Goal: Task Accomplishment & Management: Complete application form

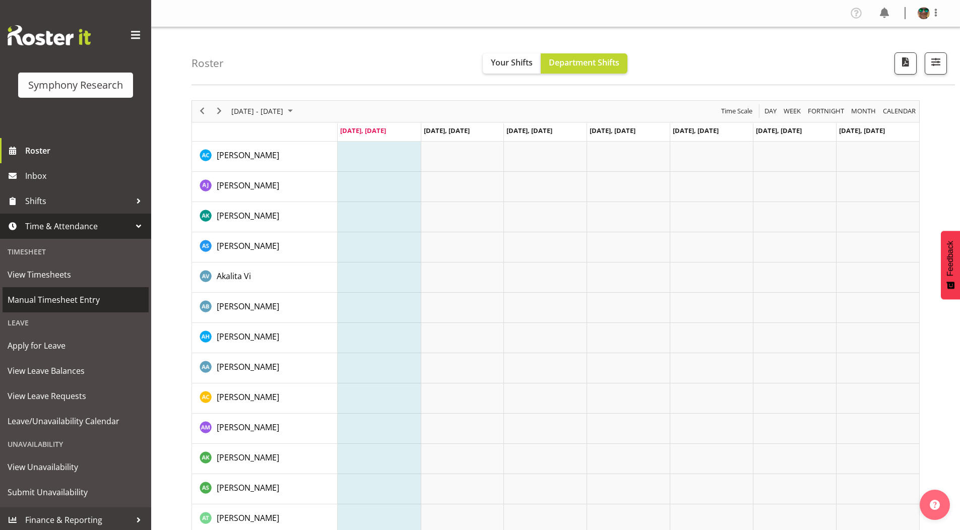
click at [46, 301] on span "Manual Timesheet Entry" at bounding box center [76, 299] width 136 height 15
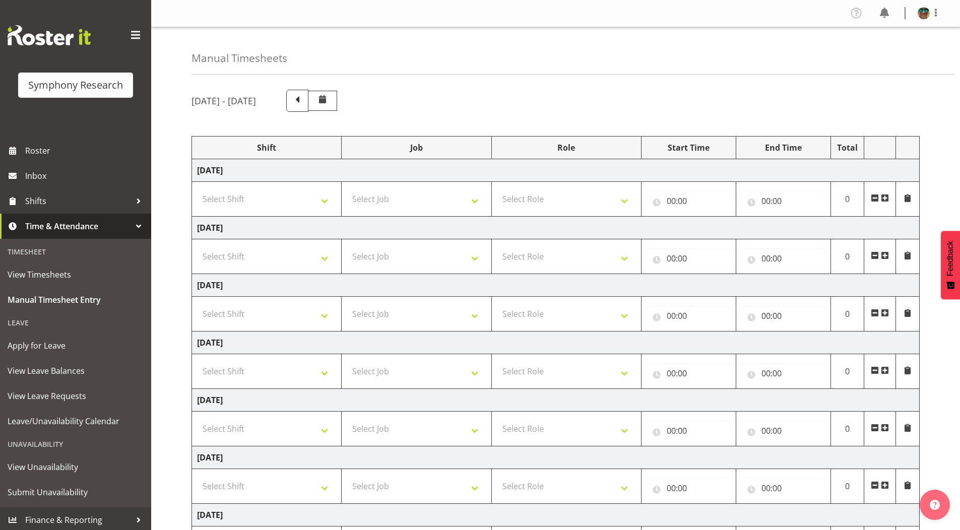
click at [885, 199] on span at bounding box center [885, 198] width 8 height 8
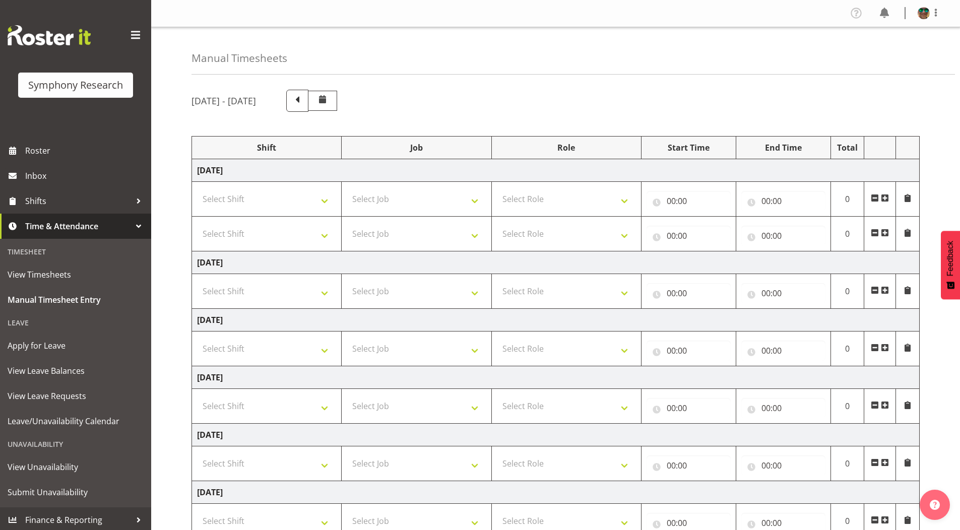
click at [887, 231] on span at bounding box center [885, 233] width 8 height 8
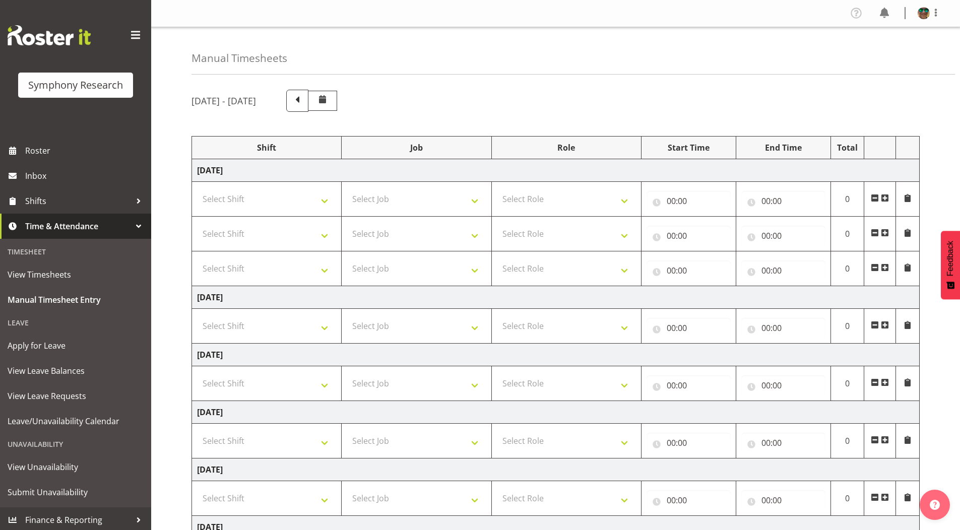
click at [885, 268] on span at bounding box center [885, 268] width 8 height 8
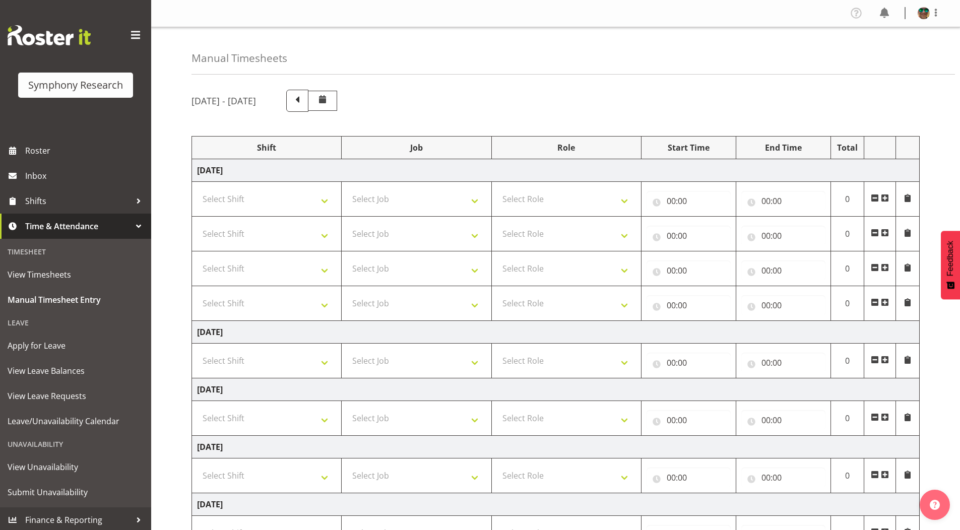
click at [885, 302] on span at bounding box center [885, 302] width 8 height 8
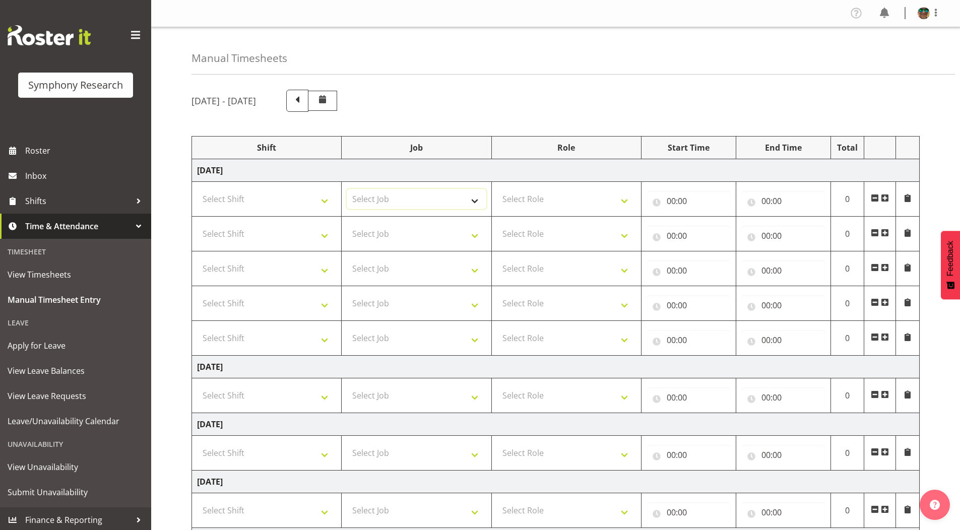
click at [377, 191] on select "Select Job 550060 IF Admin 553492 World Poll Aus Wave 2 Main 2025 553493 World …" at bounding box center [416, 199] width 139 height 20
select select "743"
click at [347, 189] on select "Select Job 550060 IF Admin 553492 World Poll Aus Wave 2 Main 2025 553493 World …" at bounding box center [416, 199] width 139 height 20
click at [674, 203] on input "00:00" at bounding box center [689, 201] width 84 height 20
click at [712, 225] on select "00 01 02 03 04 05 06 07 08 09 10 11 12 13 14 15 16 17 18 19 20 21 22 23" at bounding box center [715, 227] width 23 height 20
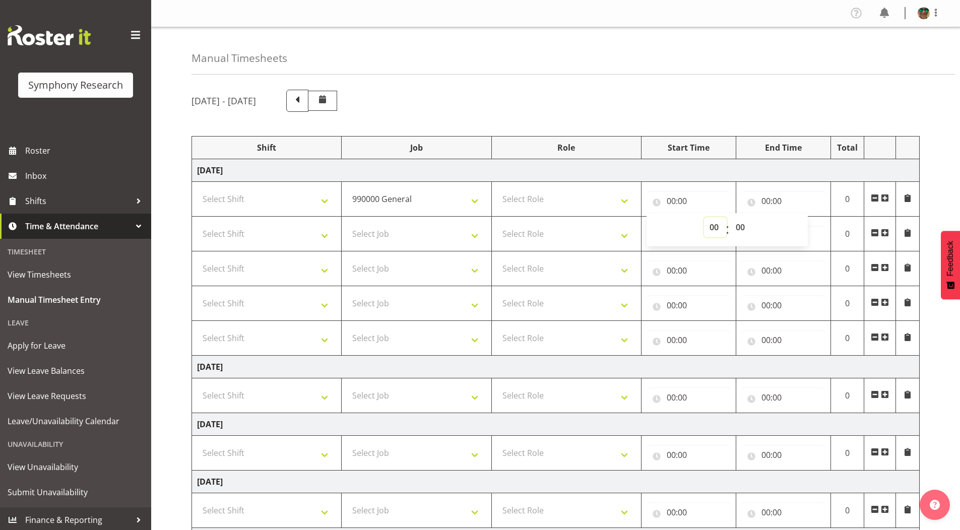
select select "15"
click at [704, 217] on select "00 01 02 03 04 05 06 07 08 09 10 11 12 13 14 15 16 17 18 19 20 21 22 23" at bounding box center [715, 227] width 23 height 20
type input "15:00"
drag, startPoint x: 743, startPoint y: 226, endPoint x: 743, endPoint y: 232, distance: 5.5
click at [743, 226] on select "00 01 02 03 04 05 06 07 08 09 10 11 12 13 14 15 16 17 18 19 20 21 22 23 24 25 2…" at bounding box center [741, 227] width 23 height 20
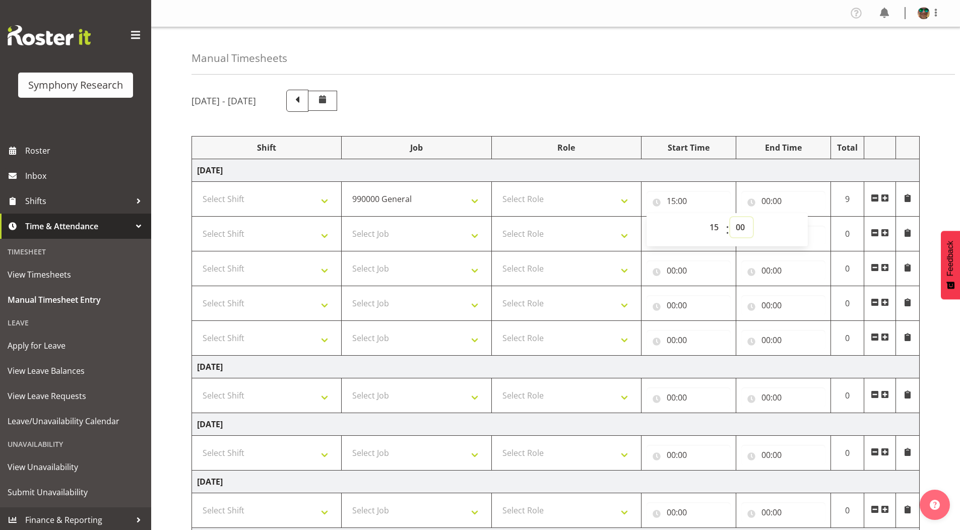
select select "35"
click at [730, 217] on select "00 01 02 03 04 05 06 07 08 09 10 11 12 13 14 15 16 17 18 19 20 21 22 23 24 25 2…" at bounding box center [741, 227] width 23 height 20
type input "15:35"
click at [766, 199] on input "00:00" at bounding box center [783, 201] width 84 height 20
click at [805, 226] on select "00 01 02 03 04 05 06 07 08 09 10 11 12 13 14 15 16 17 18 19 20 21 22 23" at bounding box center [810, 227] width 23 height 20
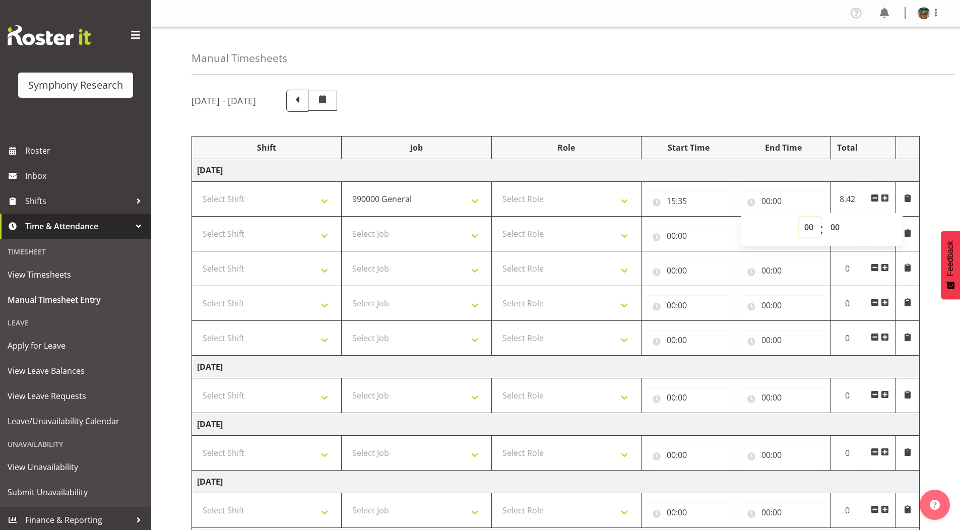
select select "15"
click at [799, 217] on select "00 01 02 03 04 05 06 07 08 09 10 11 12 13 14 15 16 17 18 19 20 21 22 23" at bounding box center [810, 227] width 23 height 20
type input "15:00"
click at [840, 226] on select "00 01 02 03 04 05 06 07 08 09 10 11 12 13 14 15 16 17 18 19 20 21 22 23 24 25 2…" at bounding box center [836, 227] width 23 height 20
select select "43"
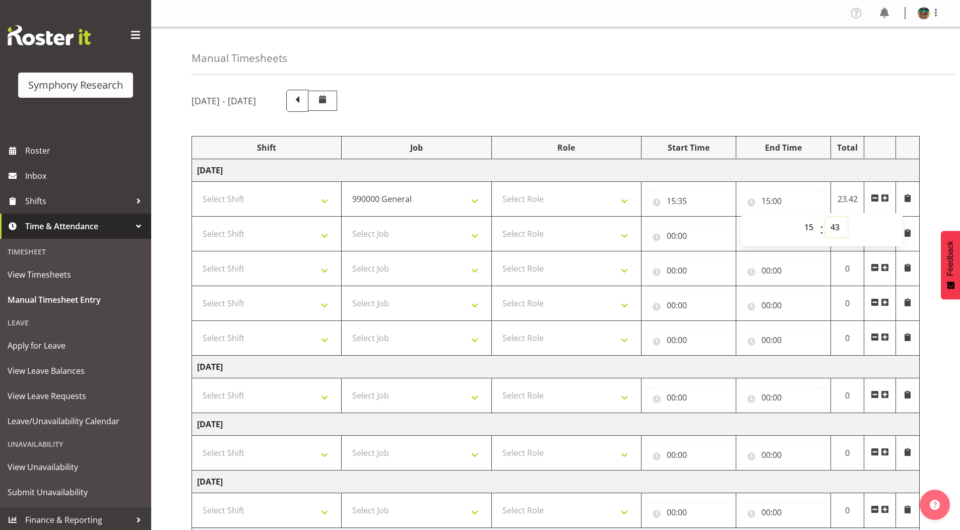
click at [825, 217] on select "00 01 02 03 04 05 06 07 08 09 10 11 12 13 14 15 16 17 18 19 20 21 22 23 24 25 2…" at bounding box center [836, 227] width 23 height 20
type input "15:43"
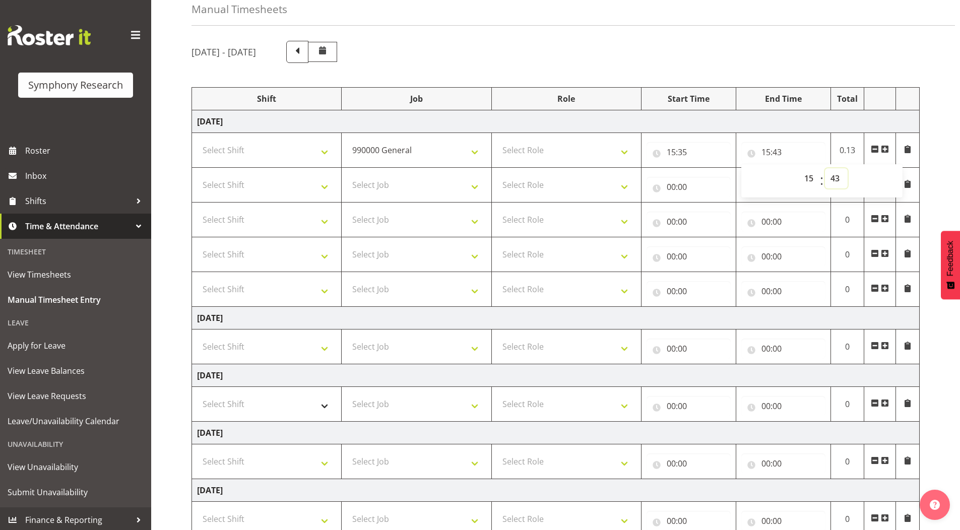
scroll to position [50, 0]
click at [366, 178] on select "Select Job 550060 IF Admin 553492 World Poll Aus Wave 2 Main 2025 553493 World …" at bounding box center [416, 183] width 139 height 20
select select "10242"
click at [347, 173] on select "Select Job 550060 IF Admin 553492 World Poll Aus Wave 2 Main 2025 553493 World …" at bounding box center [416, 183] width 139 height 20
click at [379, 219] on select "Select Job 550060 IF Admin 553492 World Poll Aus Wave 2 Main 2025 553493 World …" at bounding box center [416, 218] width 139 height 20
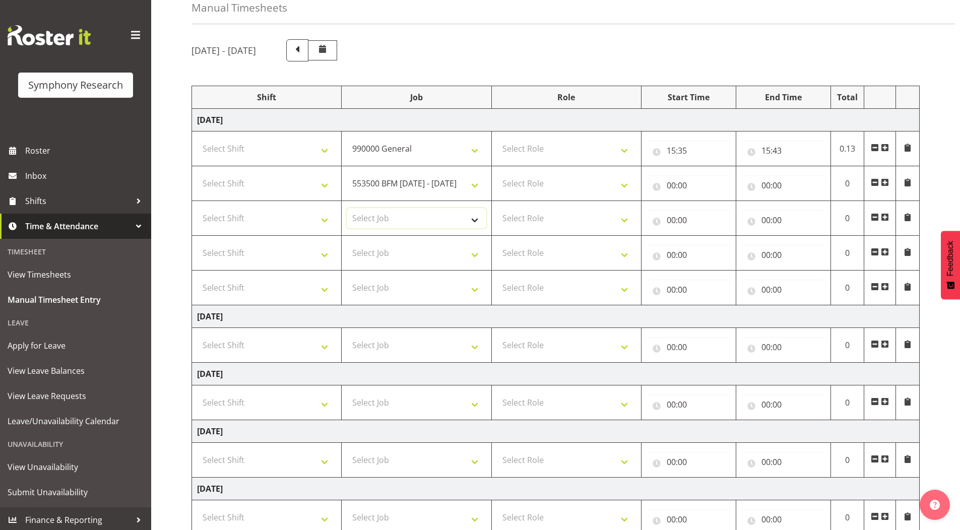
select select "10242"
click at [347, 208] on select "Select Job 550060 IF Admin 553492 World Poll Aus Wave 2 Main 2025 553493 World …" at bounding box center [416, 218] width 139 height 20
click at [529, 181] on select "Select Role Supervisor Briefing Interviewing" at bounding box center [566, 183] width 139 height 20
select select "45"
click at [497, 173] on select "Select Role Supervisor Briefing Interviewing" at bounding box center [566, 183] width 139 height 20
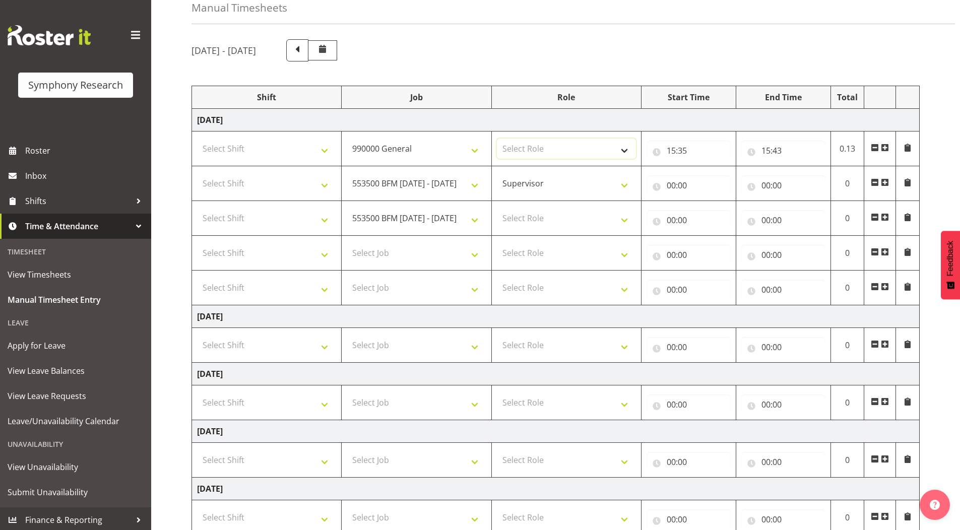
click at [519, 148] on select "Select Role Supervisor Briefing Interviewing" at bounding box center [566, 149] width 139 height 20
select select "45"
click at [497, 139] on select "Select Role Supervisor Briefing Interviewing" at bounding box center [566, 149] width 139 height 20
click at [521, 213] on select "Select Role Supervisor Briefing Interviewing" at bounding box center [566, 218] width 139 height 20
select select "45"
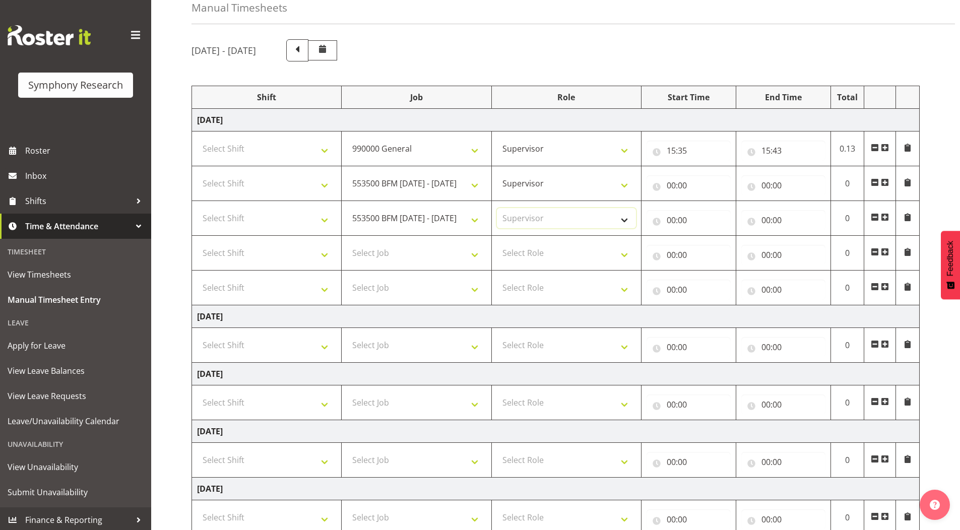
click at [497, 208] on select "Select Role Supervisor Briefing Interviewing" at bounding box center [566, 218] width 139 height 20
drag, startPoint x: 520, startPoint y: 249, endPoint x: 519, endPoint y: 262, distance: 12.1
click at [520, 249] on select "Select Role Supervisor Briefing Interviewing" at bounding box center [566, 253] width 139 height 20
select select "45"
click at [497, 243] on select "Select Role Supervisor Briefing Interviewing" at bounding box center [566, 253] width 139 height 20
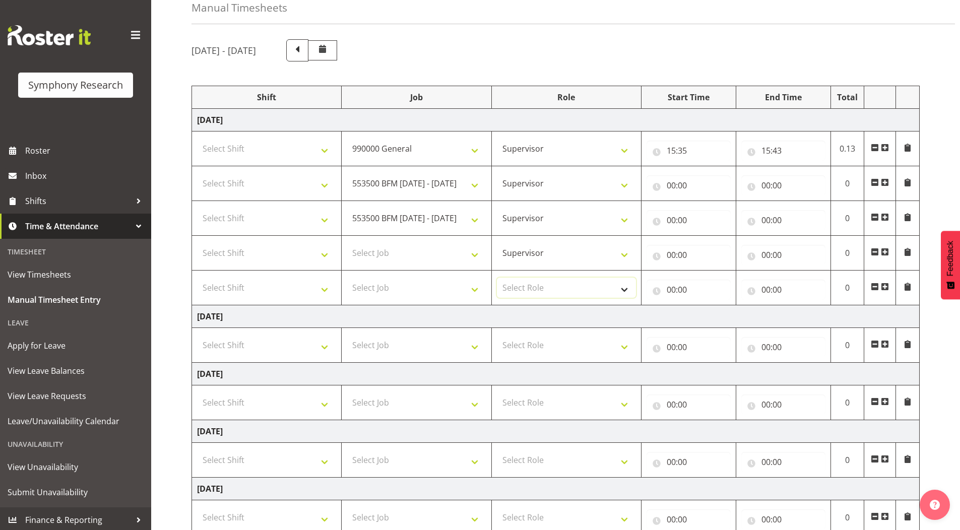
click at [521, 289] on select "Select Role Supervisor Briefing Interviewing" at bounding box center [566, 288] width 139 height 20
select select "45"
click at [497, 278] on select "Select Role Supervisor Briefing Interviewing" at bounding box center [566, 288] width 139 height 20
click at [388, 250] on select "Select Job 550060 IF Admin 553492 World Poll Aus Wave 2 Main 2025 553493 World …" at bounding box center [416, 253] width 139 height 20
select select "9426"
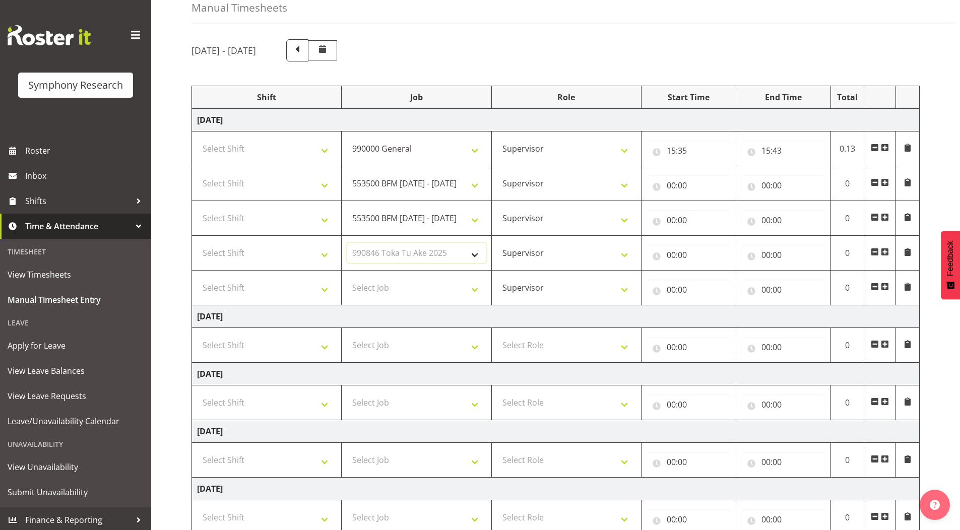
click at [347, 243] on select "Select Job 550060 IF Admin 553492 World Poll Aus Wave 2 Main 2025 553493 World …" at bounding box center [416, 253] width 139 height 20
click at [393, 281] on select "Select Job 550060 IF Admin 553492 World Poll Aus Wave 2 Main 2025 553493 World …" at bounding box center [416, 288] width 139 height 20
select select "10631"
click at [347, 278] on select "Select Job 550060 IF Admin 553492 World Poll Aus Wave 2 Main 2025 553493 World …" at bounding box center [416, 288] width 139 height 20
click at [887, 289] on span at bounding box center [885, 287] width 8 height 8
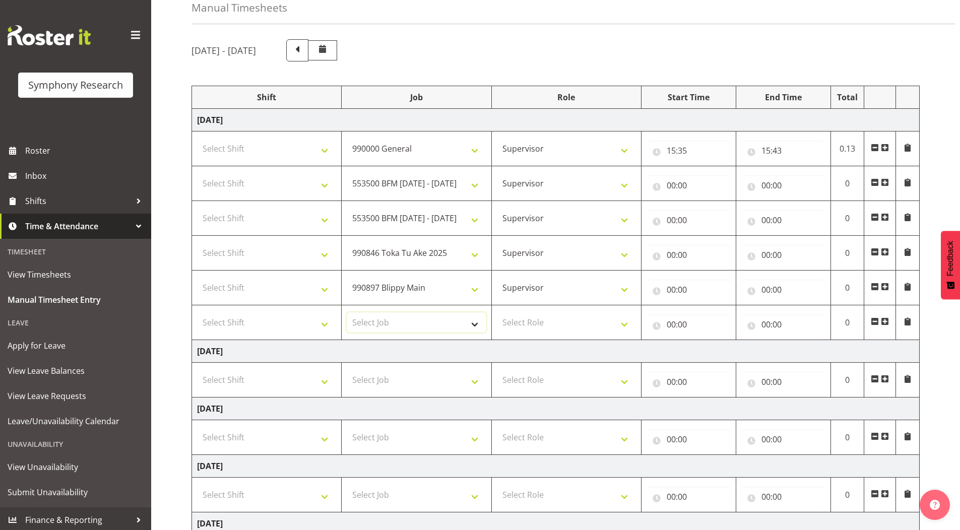
click at [374, 314] on select "Select Job 550060 IF Admin 553492 World Poll Aus Wave 2 Main 2025 553493 World …" at bounding box center [416, 322] width 139 height 20
select select "10633"
click at [347, 312] on select "Select Job 550060 IF Admin 553492 World Poll Aus Wave 2 Main 2025 553493 World …" at bounding box center [416, 322] width 139 height 20
click at [884, 325] on span at bounding box center [885, 321] width 8 height 8
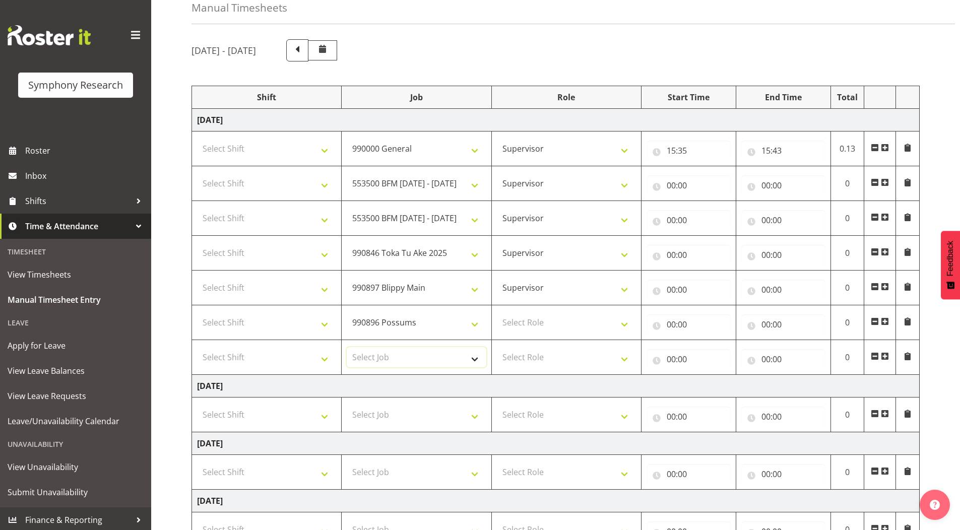
click at [390, 357] on select "Select Job 550060 IF Admin 553492 World Poll Aus Wave 2 Main 2025 553493 World …" at bounding box center [416, 357] width 139 height 20
select select "10587"
click at [347, 347] on select "Select Job 550060 IF Admin 553492 World Poll Aus Wave 2 Main 2025 553493 World …" at bounding box center [416, 357] width 139 height 20
click at [527, 355] on select "Select Role Supervisor Briefing Interviewing" at bounding box center [566, 357] width 139 height 20
select select "45"
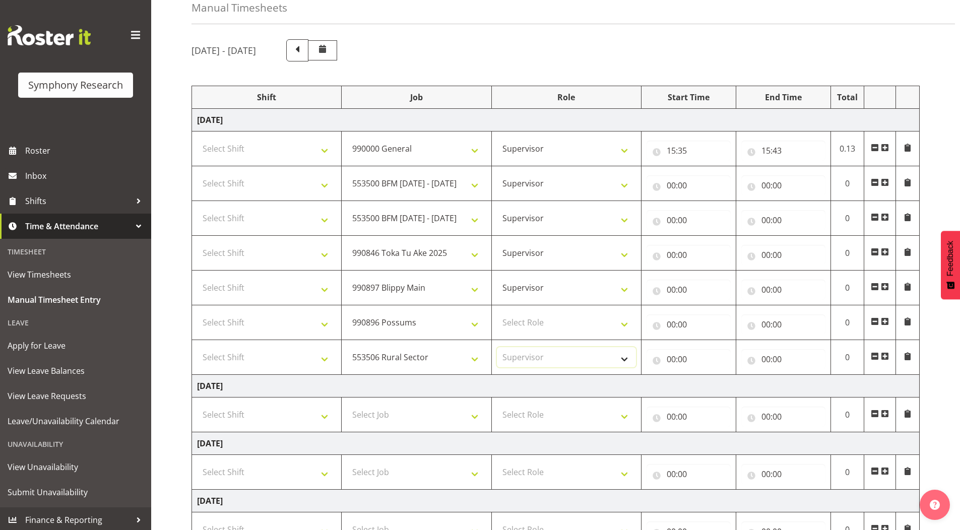
click at [497, 347] on select "Select Role Supervisor Briefing Interviewing" at bounding box center [566, 357] width 139 height 20
click at [511, 315] on select "Select Role Supervisor Briefing Interviewing" at bounding box center [566, 322] width 139 height 20
select select "45"
click at [497, 312] on select "Select Role Supervisor Briefing Interviewing" at bounding box center [566, 322] width 139 height 20
click at [232, 148] on select "Select Shift !!Weekend Residential (Roster IT Shift Label) *Business 9/10am ~ 4…" at bounding box center [266, 149] width 139 height 20
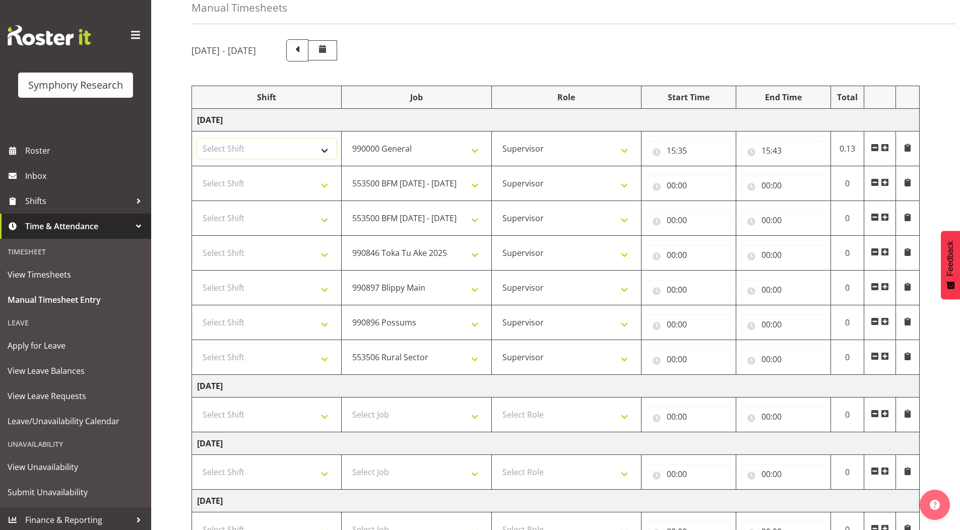
select select "4583"
click at [197, 139] on select "Select Shift !!Weekend Residential (Roster IT Shift Label) *Business 9/10am ~ 4…" at bounding box center [266, 149] width 139 height 20
click at [244, 191] on select "Select Shift !!Weekend Residential (Roster IT Shift Label) *Business 9/10am ~ 4…" at bounding box center [266, 183] width 139 height 20
select select "4583"
click at [197, 173] on select "Select Shift !!Weekend Residential (Roster IT Shift Label) *Business 9/10am ~ 4…" at bounding box center [266, 183] width 139 height 20
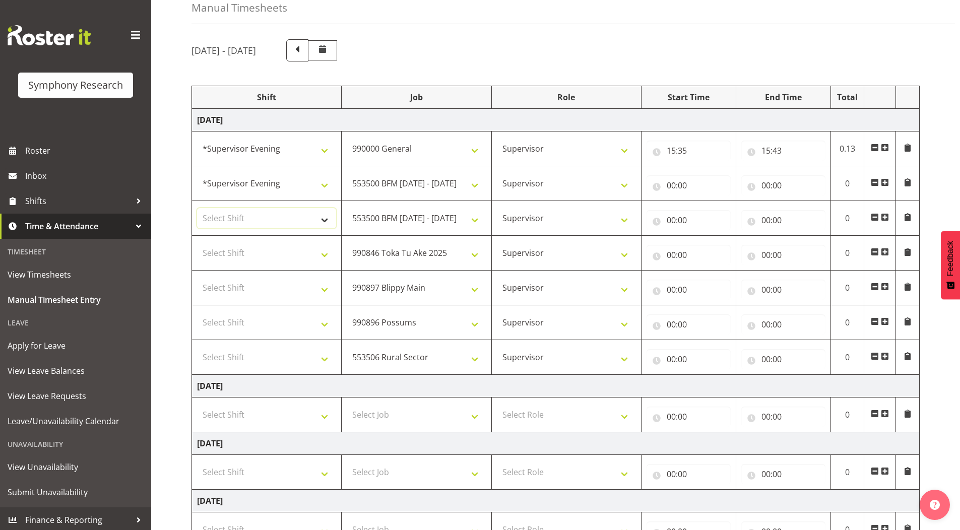
click at [260, 214] on select "Select Shift !!Weekend Residential (Roster IT Shift Label) *Business 9/10am ~ 4…" at bounding box center [266, 218] width 139 height 20
select select "4583"
click at [197, 208] on select "Select Shift !!Weekend Residential (Roster IT Shift Label) *Business 9/10am ~ 4…" at bounding box center [266, 218] width 139 height 20
click at [237, 255] on select "Select Shift !!Weekend Residential (Roster IT Shift Label) *Business 9/10am ~ 4…" at bounding box center [266, 253] width 139 height 20
select select "4583"
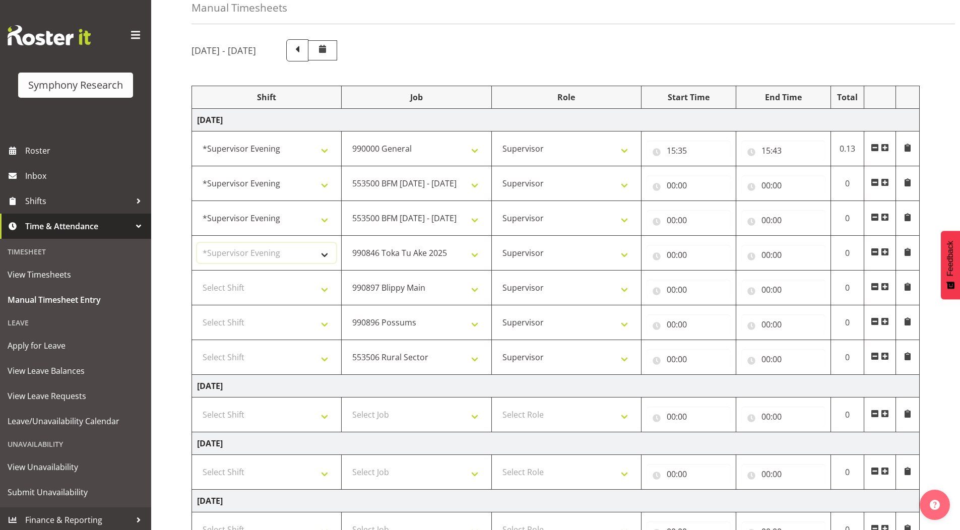
click at [197, 243] on select "Select Shift !!Weekend Residential (Roster IT Shift Label) *Business 9/10am ~ 4…" at bounding box center [266, 253] width 139 height 20
click at [235, 285] on select "Select Shift !!Weekend Residential (Roster IT Shift Label) *Business 9/10am ~ 4…" at bounding box center [266, 288] width 139 height 20
select select "4583"
click at [197, 278] on select "Select Shift !!Weekend Residential (Roster IT Shift Label) *Business 9/10am ~ 4…" at bounding box center [266, 288] width 139 height 20
click at [248, 322] on select "Select Shift !!Weekend Residential (Roster IT Shift Label) *Business 9/10am ~ 4…" at bounding box center [266, 322] width 139 height 20
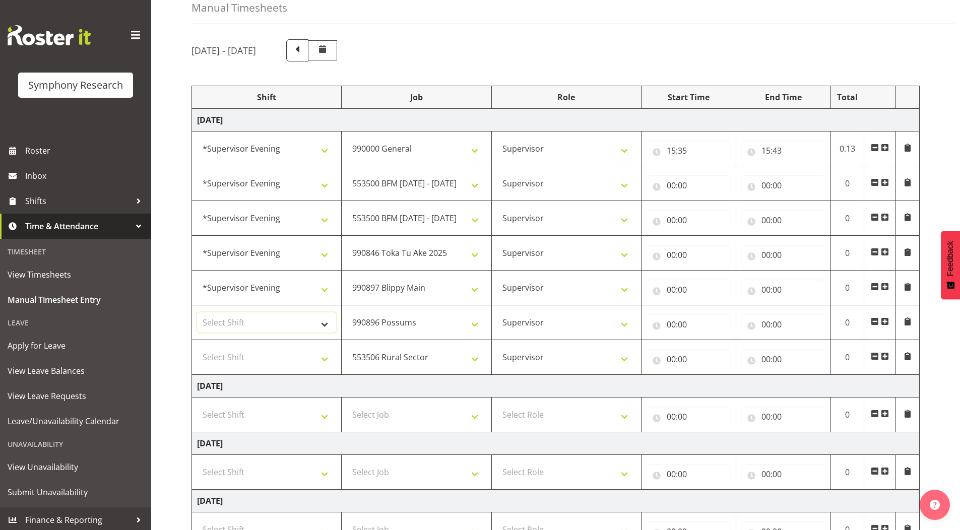
select select "4583"
click at [197, 312] on select "Select Shift !!Weekend Residential (Roster IT Shift Label) *Business 9/10am ~ 4…" at bounding box center [266, 322] width 139 height 20
drag, startPoint x: 259, startPoint y: 358, endPoint x: 260, endPoint y: 350, distance: 7.6
click at [259, 358] on select "Select Shift !!Weekend Residential (Roster IT Shift Label) *Business 9/10am ~ 4…" at bounding box center [266, 357] width 139 height 20
select select "4583"
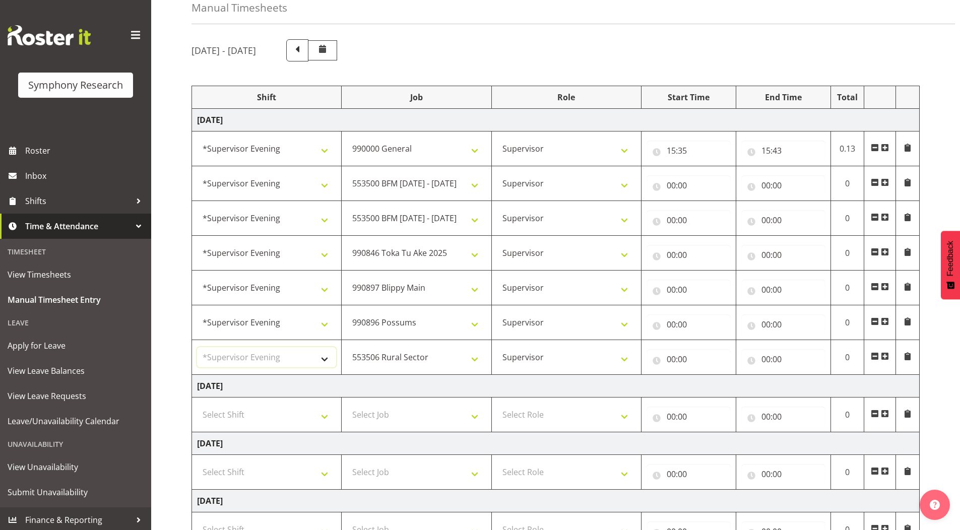
click at [197, 347] on select "Select Shift !!Weekend Residential (Roster IT Shift Label) *Business 9/10am ~ 4…" at bounding box center [266, 357] width 139 height 20
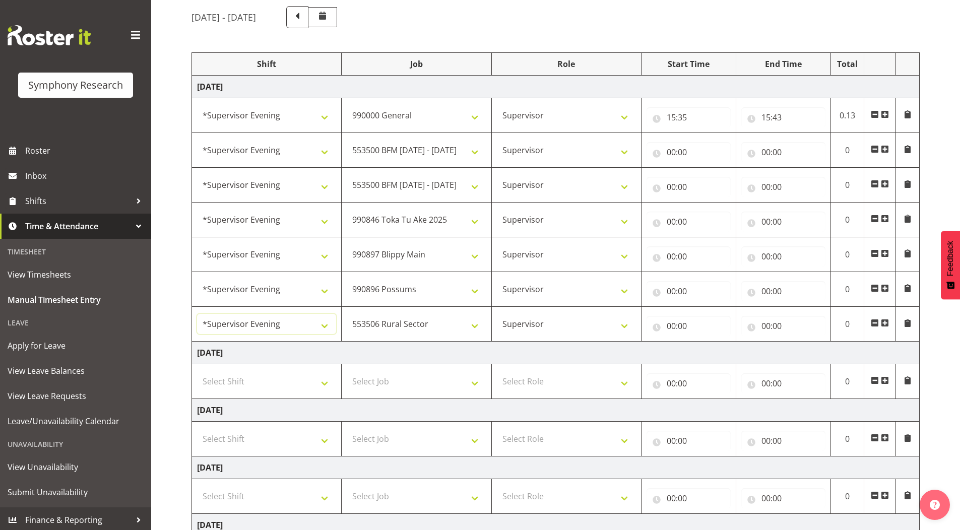
scroll to position [101, 0]
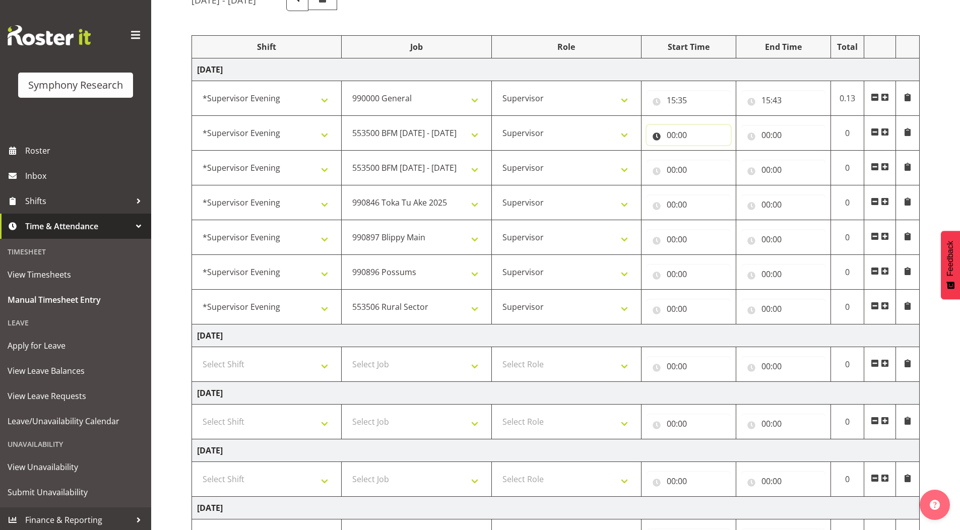
click at [673, 137] on input "00:00" at bounding box center [689, 135] width 84 height 20
click at [714, 163] on select "00 01 02 03 04 05 06 07 08 09 10 11 12 13 14 15 16 17 18 19 20 21 22 23" at bounding box center [715, 161] width 23 height 20
select select "15"
click at [704, 151] on select "00 01 02 03 04 05 06 07 08 09 10 11 12 13 14 15 16 17 18 19 20 21 22 23" at bounding box center [715, 161] width 23 height 20
type input "15:00"
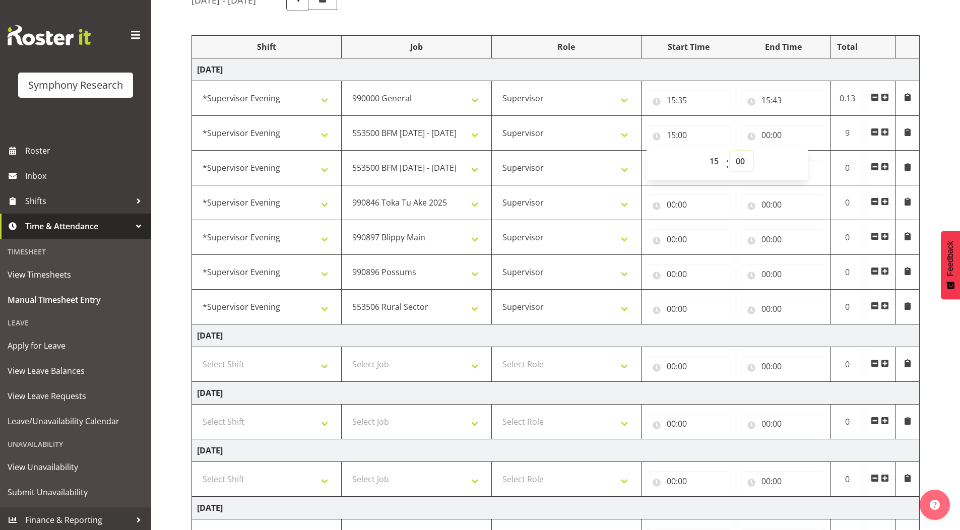
click at [741, 163] on select "00 01 02 03 04 05 06 07 08 09 10 11 12 13 14 15 16 17 18 19 20 21 22 23 24 25 2…" at bounding box center [741, 161] width 23 height 20
select select "43"
click at [730, 151] on select "00 01 02 03 04 05 06 07 08 09 10 11 12 13 14 15 16 17 18 19 20 21 22 23 24 25 2…" at bounding box center [741, 161] width 23 height 20
type input "15:43"
click at [765, 136] on input "00:00" at bounding box center [783, 135] width 84 height 20
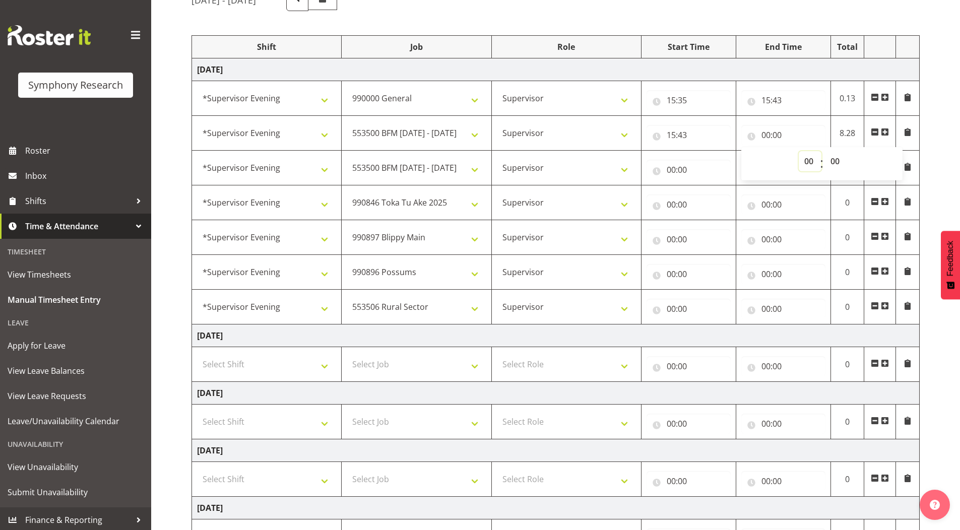
drag, startPoint x: 806, startPoint y: 159, endPoint x: 806, endPoint y: 165, distance: 6.0
click at [806, 159] on select "00 01 02 03 04 05 06 07 08 09 10 11 12 13 14 15 16 17 18 19 20 21 22 23" at bounding box center [810, 161] width 23 height 20
select select "15"
click at [799, 151] on select "00 01 02 03 04 05 06 07 08 09 10 11 12 13 14 15 16 17 18 19 20 21 22 23" at bounding box center [810, 161] width 23 height 20
type input "15:00"
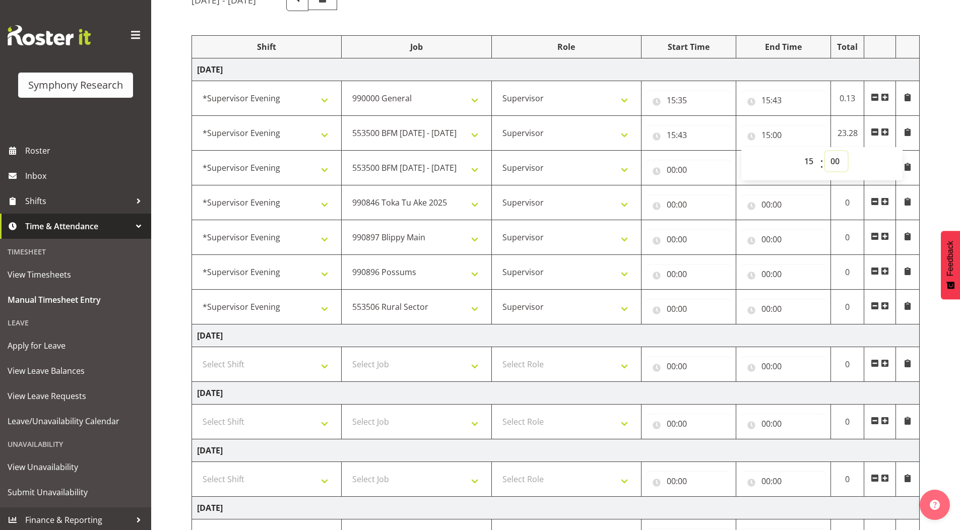
drag, startPoint x: 836, startPoint y: 162, endPoint x: 859, endPoint y: 338, distance: 177.3
click at [836, 162] on select "00 01 02 03 04 05 06 07 08 09 10 11 12 13 14 15 16 17 18 19 20 21 22 23 24 25 2…" at bounding box center [836, 161] width 23 height 20
select select "48"
click at [825, 151] on select "00 01 02 03 04 05 06 07 08 09 10 11 12 13 14 15 16 17 18 19 20 21 22 23 24 25 2…" at bounding box center [836, 161] width 23 height 20
type input "15:48"
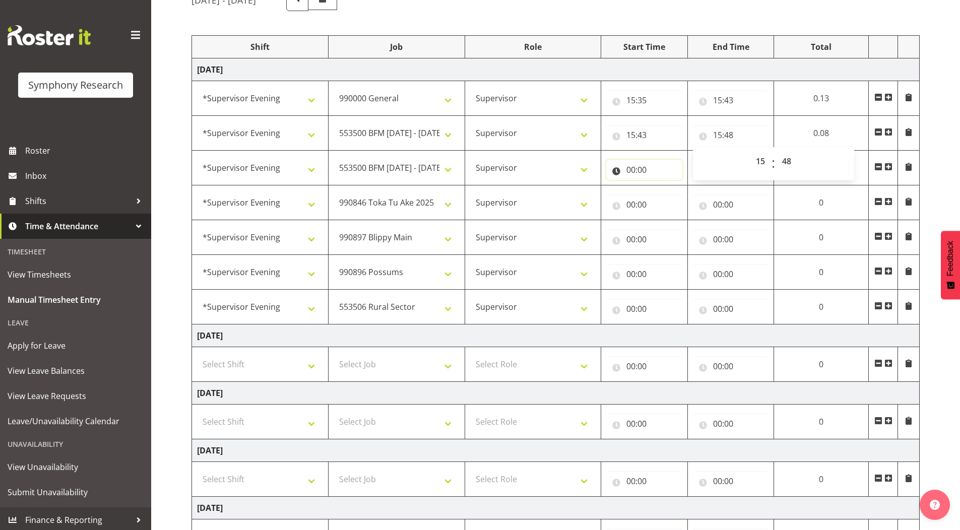
click at [628, 170] on input "00:00" at bounding box center [644, 170] width 76 height 20
drag, startPoint x: 670, startPoint y: 194, endPoint x: 671, endPoint y: 205, distance: 11.6
click at [670, 194] on select "00 01 02 03 04 05 06 07 08 09 10 11 12 13 14 15 16 17 18 19 20 21 22 23" at bounding box center [675, 196] width 23 height 20
select select "15"
click at [686, 186] on select "00 01 02 03 04 05 06 07 08 09 10 11 12 13 14 15 16 17 18 19 20 21 22 23" at bounding box center [675, 196] width 23 height 20
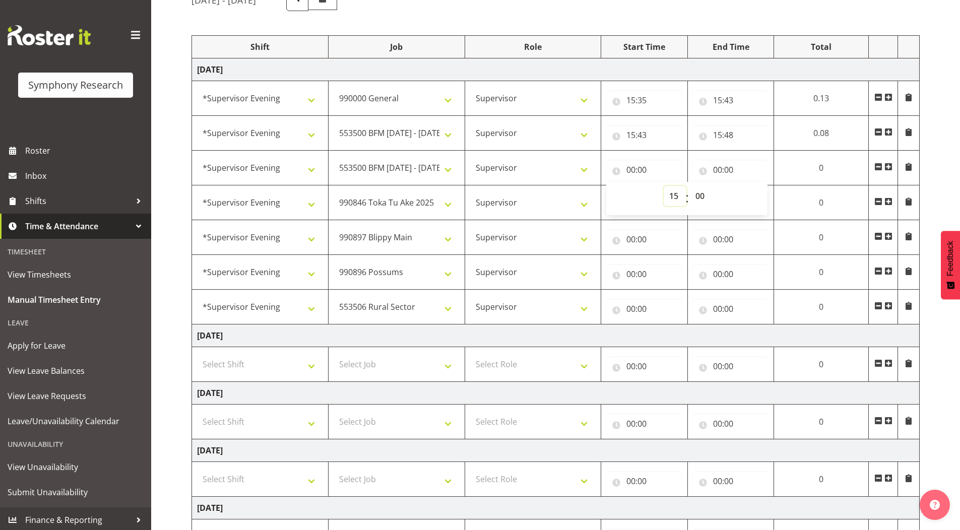
type input "15:00"
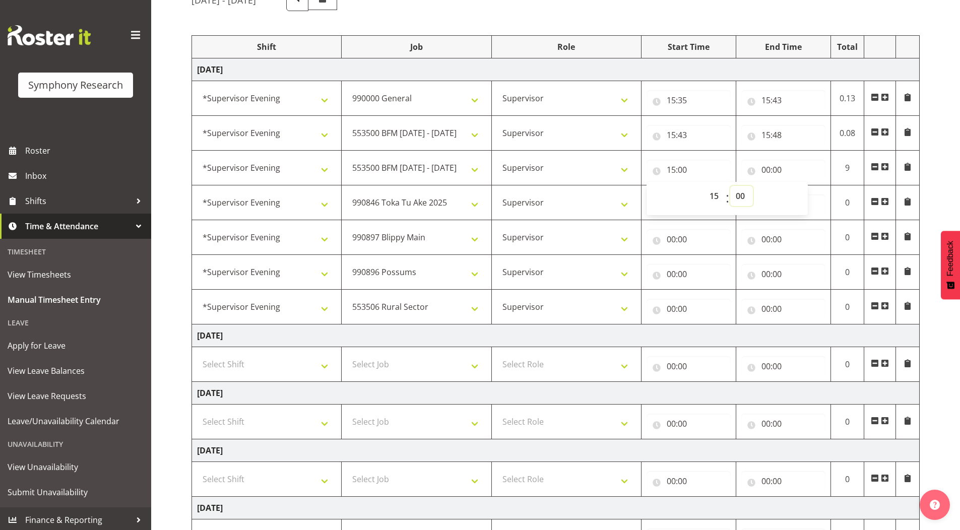
drag, startPoint x: 740, startPoint y: 195, endPoint x: 756, endPoint y: 376, distance: 182.2
click at [740, 195] on select "00 01 02 03 04 05 06 07 08 09 10 11 12 13 14 15 16 17 18 19 20 21 22 23 24 25 2…" at bounding box center [741, 196] width 23 height 20
select select "48"
click at [730, 186] on select "00 01 02 03 04 05 06 07 08 09 10 11 12 13 14 15 16 17 18 19 20 21 22 23 24 25 2…" at bounding box center [741, 196] width 23 height 20
type input "15:48"
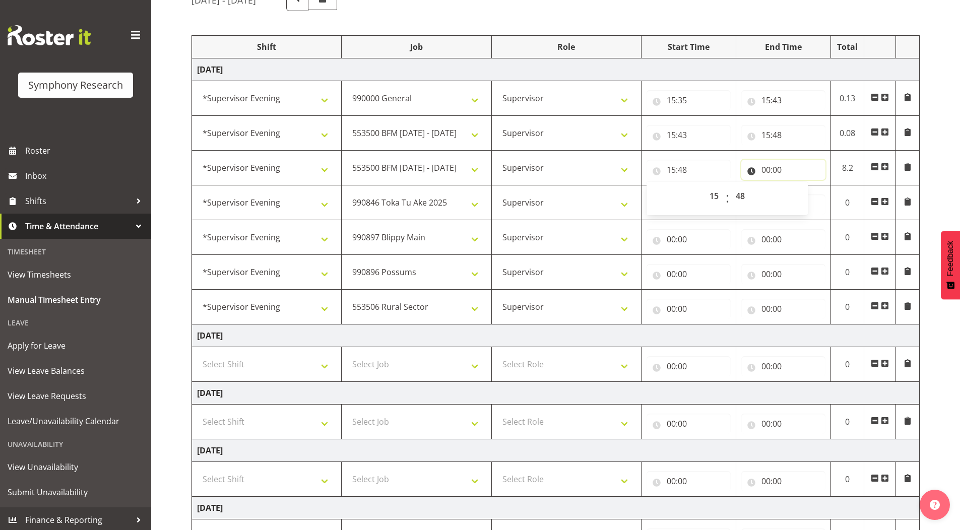
click at [767, 169] on input "00:00" at bounding box center [783, 170] width 84 height 20
click at [805, 195] on select "00 01 02 03 04 05 06 07 08 09 10 11 12 13 14 15 16 17 18 19 20 21 22 23" at bounding box center [810, 196] width 23 height 20
select select "16"
click at [799, 186] on select "00 01 02 03 04 05 06 07 08 09 10 11 12 13 14 15 16 17 18 19 20 21 22 23" at bounding box center [810, 196] width 23 height 20
type input "16:00"
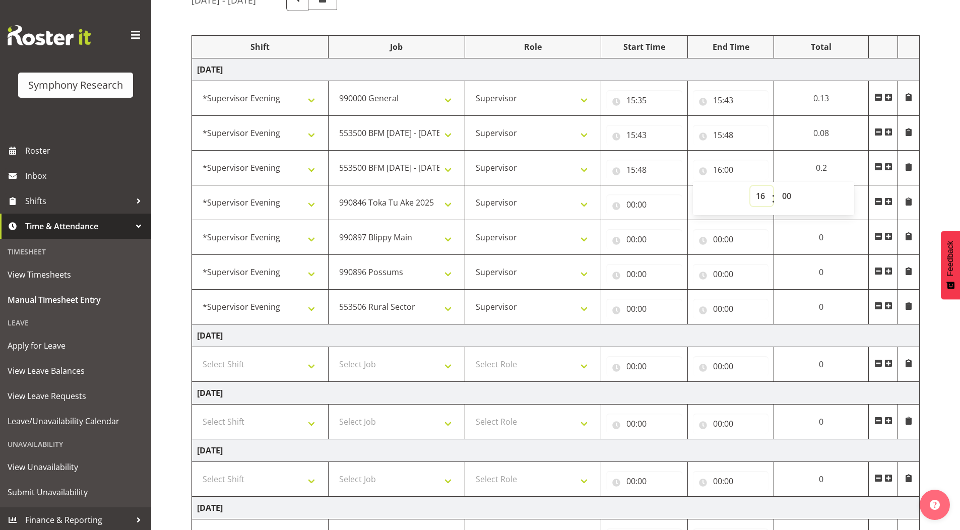
click at [765, 192] on select "00 01 02 03 04 05 06 07 08 09 10 11 12 13 14 15 16 17 18 19 20 21 22 23" at bounding box center [761, 196] width 23 height 20
select select "17"
click at [773, 186] on select "00 01 02 03 04 05 06 07 08 09 10 11 12 13 14 15 16 17 18 19 20 21 22 23" at bounding box center [761, 196] width 23 height 20
type input "17:00"
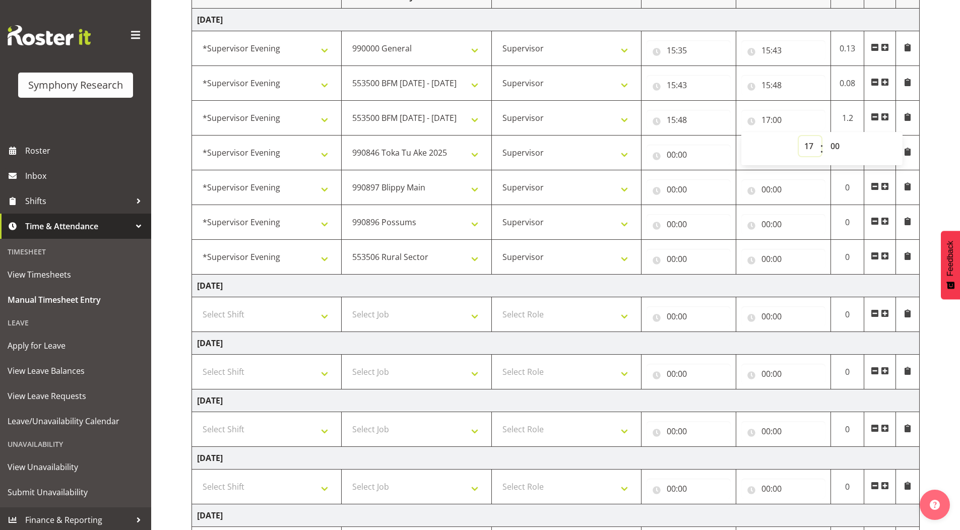
scroll to position [151, 0]
click at [670, 155] on input "00:00" at bounding box center [689, 154] width 84 height 20
drag, startPoint x: 714, startPoint y: 177, endPoint x: 713, endPoint y: 182, distance: 5.1
click at [713, 177] on select "00 01 02 03 04 05 06 07 08 09 10 11 12 13 14 15 16 17 18 19 20 21 22 23" at bounding box center [715, 180] width 23 height 20
select select "17"
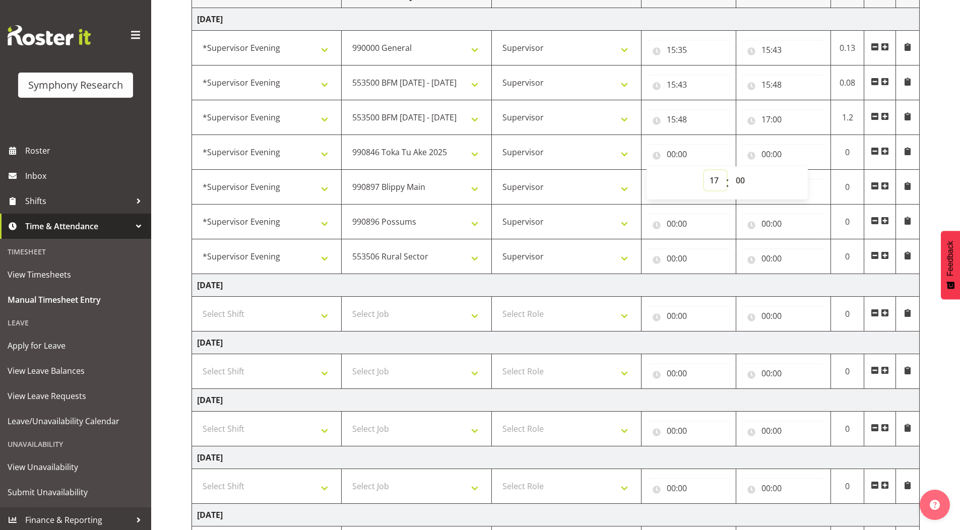
click at [704, 170] on select "00 01 02 03 04 05 06 07 08 09 10 11 12 13 14 15 16 17 18 19 20 21 22 23" at bounding box center [715, 180] width 23 height 20
type input "17:00"
click at [764, 155] on input "00:00" at bounding box center [783, 154] width 84 height 20
drag, startPoint x: 810, startPoint y: 176, endPoint x: 810, endPoint y: 188, distance: 12.1
click at [810, 176] on select "00 01 02 03 04 05 06 07 08 09 10 11 12 13 14 15 16 17 18 19 20 21 22 23" at bounding box center [810, 180] width 23 height 20
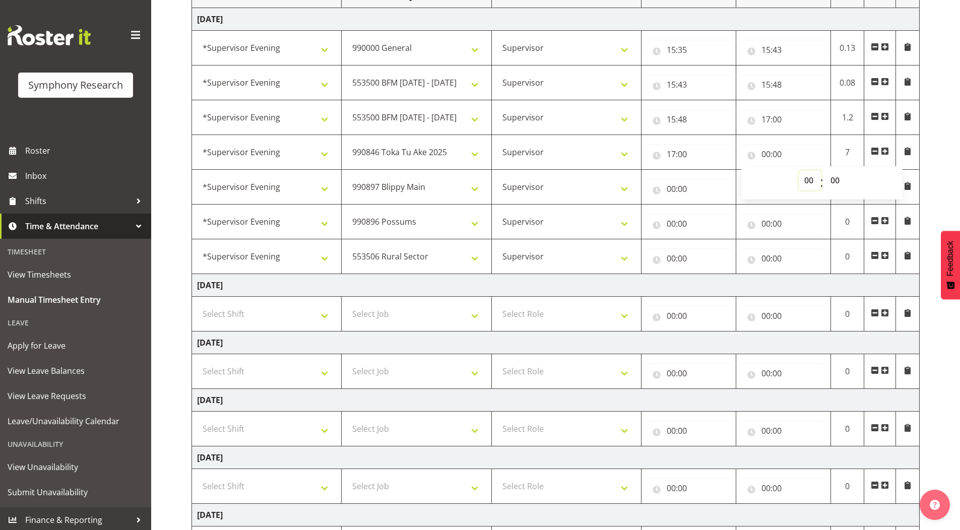
select select "17"
click at [799, 170] on select "00 01 02 03 04 05 06 07 08 09 10 11 12 13 14 15 16 17 18 19 20 21 22 23" at bounding box center [810, 180] width 23 height 20
type input "17:00"
click at [835, 182] on select "00 01 02 03 04 05 06 07 08 09 10 11 12 13 14 15 16 17 18 19 20 21 22 23 24 25 2…" at bounding box center [836, 180] width 23 height 20
select select "5"
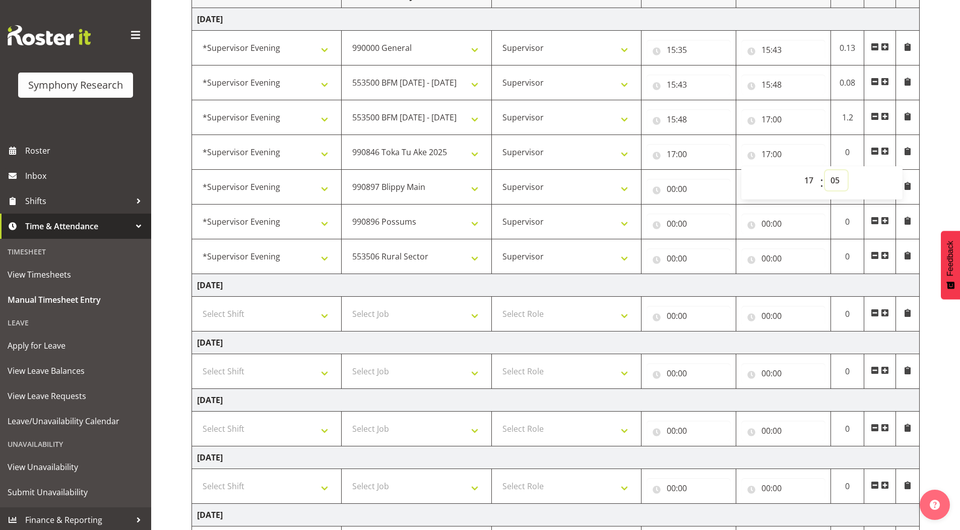
click at [825, 170] on select "00 01 02 03 04 05 06 07 08 09 10 11 12 13 14 15 16 17 18 19 20 21 22 23 24 25 2…" at bounding box center [836, 180] width 23 height 20
type input "17:05"
click at [669, 188] on input "00:00" at bounding box center [689, 189] width 84 height 20
click at [714, 214] on select "00 01 02 03 04 05 06 07 08 09 10 11 12 13 14 15 16 17 18 19 20 21 22 23" at bounding box center [715, 215] width 23 height 20
select select "17"
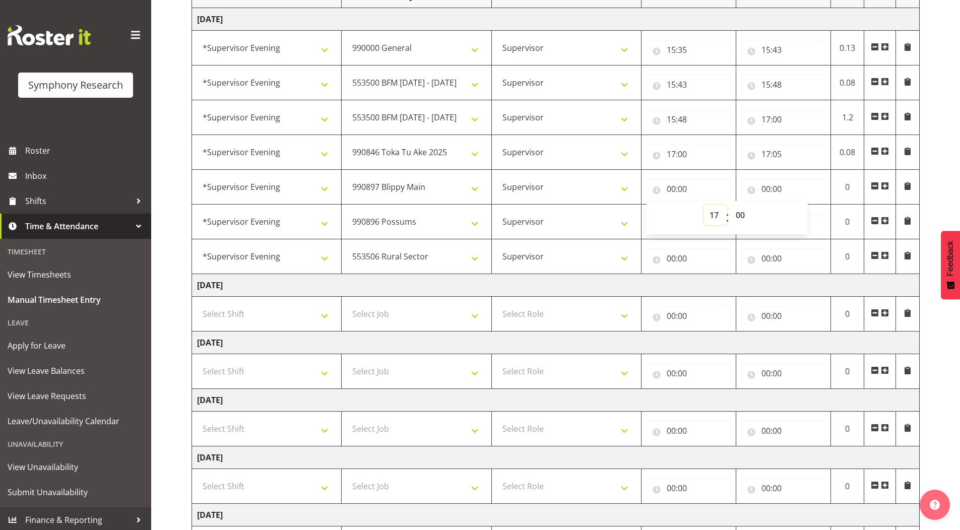
click at [704, 205] on select "00 01 02 03 04 05 06 07 08 09 10 11 12 13 14 15 16 17 18 19 20 21 22 23" at bounding box center [715, 215] width 23 height 20
type input "17:00"
click at [928, 180] on div "[DATE] - [DATE] Shift Job Role Start Time End Time Total [DATE] !!Weekend Resid…" at bounding box center [575, 303] width 768 height 744
click at [685, 188] on input "17:00" at bounding box center [689, 189] width 84 height 20
click at [740, 213] on select "00 01 02 03 04 05 06 07 08 09 10 11 12 13 14 15 16 17 18 19 20 21 22 23 24 25 2…" at bounding box center [741, 215] width 23 height 20
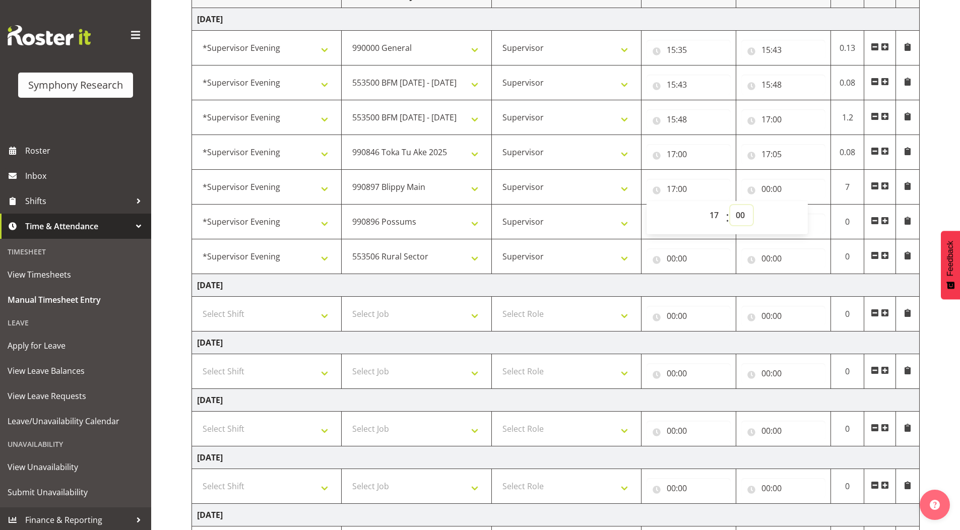
select select "5"
click at [730, 205] on select "00 01 02 03 04 05 06 07 08 09 10 11 12 13 14 15 16 17 18 19 20 21 22 23 24 25 2…" at bounding box center [741, 215] width 23 height 20
type input "17:05"
click at [937, 133] on div "[DATE] - [DATE] Shift Job Role Start Time End Time Total [DATE] !!Weekend Resid…" at bounding box center [575, 303] width 768 height 744
click at [768, 191] on input "00:00" at bounding box center [783, 189] width 84 height 20
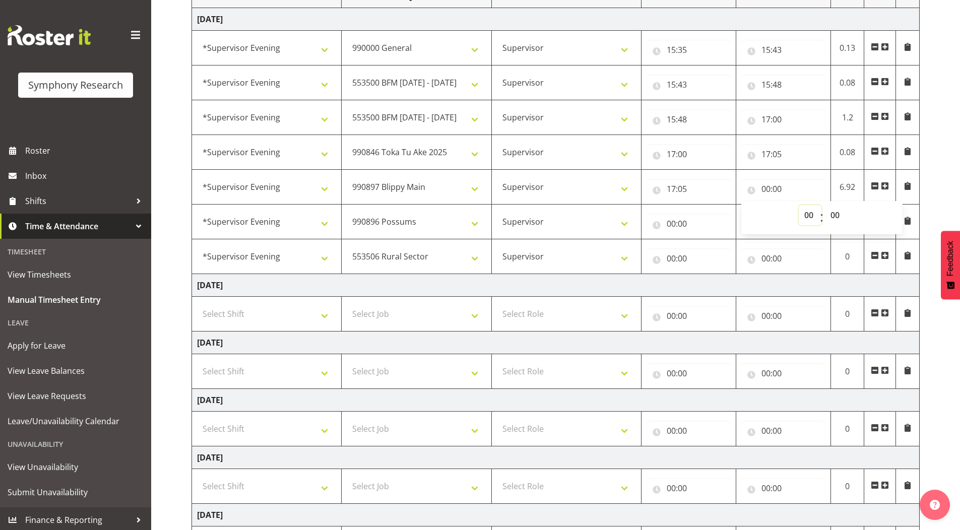
click at [805, 221] on select "00 01 02 03 04 05 06 07 08 09 10 11 12 13 14 15 16 17 18 19 20 21 22 23" at bounding box center [810, 215] width 23 height 20
select select "17"
click at [799, 205] on select "00 01 02 03 04 05 06 07 08 09 10 11 12 13 14 15 16 17 18 19 20 21 22 23" at bounding box center [810, 215] width 23 height 20
type input "17:00"
drag, startPoint x: 833, startPoint y: 213, endPoint x: 833, endPoint y: 222, distance: 9.6
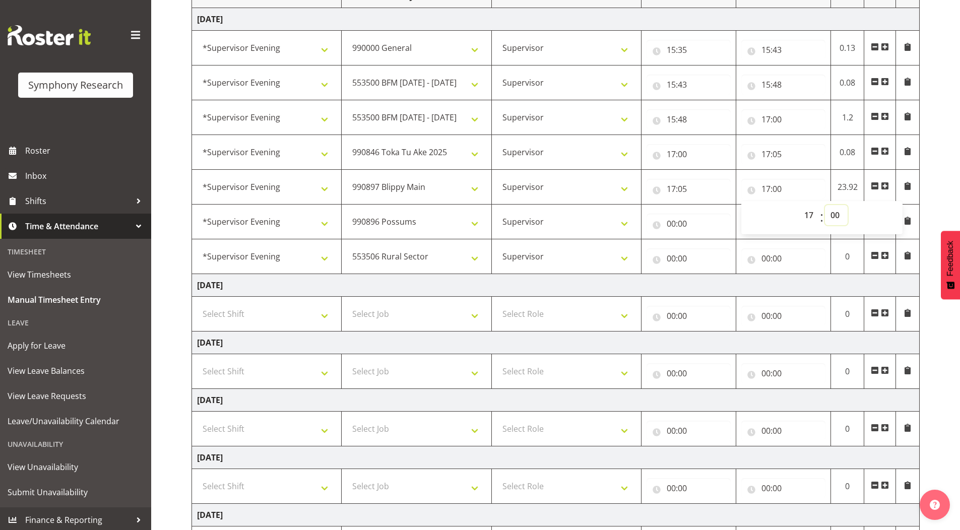
click at [833, 213] on select "00 01 02 03 04 05 06 07 08 09 10 11 12 13 14 15 16 17 18 19 20 21 22 23 24 25 2…" at bounding box center [836, 215] width 23 height 20
select select "30"
click at [825, 205] on select "00 01 02 03 04 05 06 07 08 09 10 11 12 13 14 15 16 17 18 19 20 21 22 23 24 25 2…" at bounding box center [836, 215] width 23 height 20
type input "17:30"
click at [940, 139] on div "[DATE] - [DATE] Shift Job Role Start Time End Time Total [DATE] !!Weekend Resid…" at bounding box center [575, 303] width 768 height 744
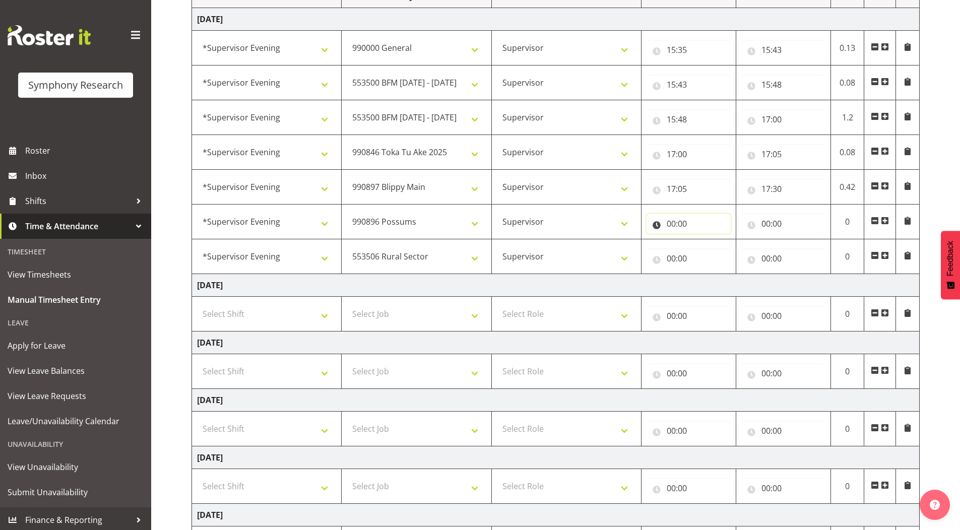
click at [670, 224] on input "00:00" at bounding box center [689, 224] width 84 height 20
click at [710, 249] on select "00 01 02 03 04 05 06 07 08 09 10 11 12 13 14 15 16 17 18 19 20 21 22 23" at bounding box center [715, 250] width 23 height 20
select select "17"
click at [704, 240] on select "00 01 02 03 04 05 06 07 08 09 10 11 12 13 14 15 16 17 18 19 20 21 22 23" at bounding box center [715, 250] width 23 height 20
type input "17:00"
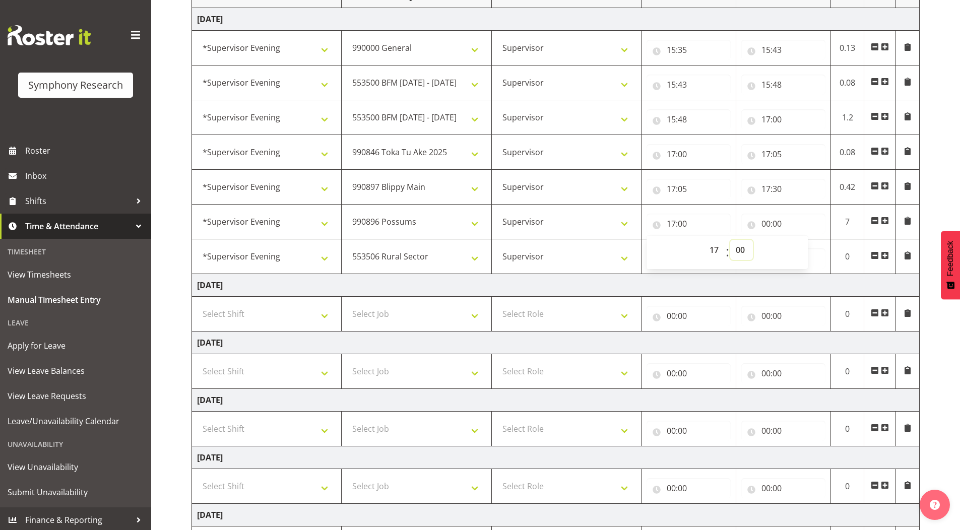
click at [740, 248] on select "00 01 02 03 04 05 06 07 08 09 10 11 12 13 14 15 16 17 18 19 20 21 22 23 24 25 2…" at bounding box center [741, 250] width 23 height 20
select select "30"
click at [730, 240] on select "00 01 02 03 04 05 06 07 08 09 10 11 12 13 14 15 16 17 18 19 20 21 22 23 24 25 2…" at bounding box center [741, 250] width 23 height 20
type input "17:30"
click at [764, 223] on input "00:00" at bounding box center [783, 224] width 84 height 20
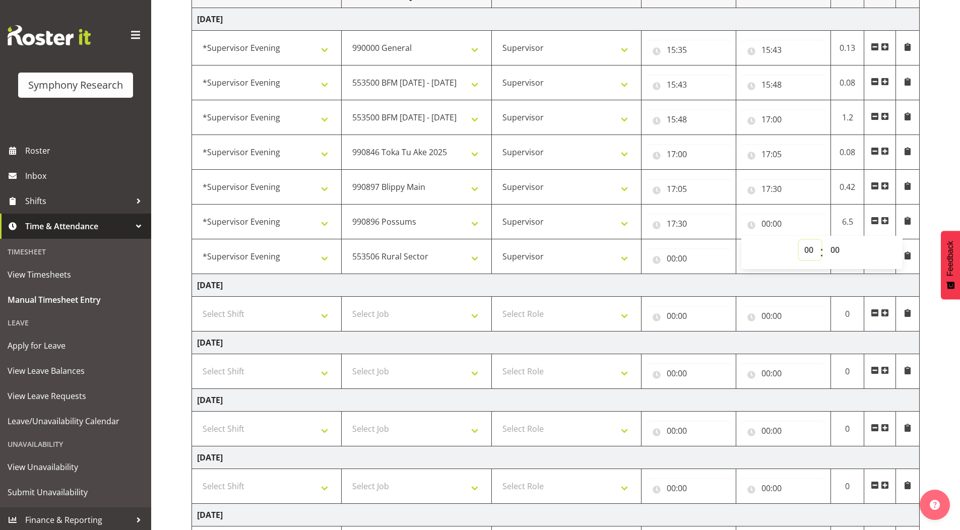
click at [809, 251] on select "00 01 02 03 04 05 06 07 08 09 10 11 12 13 14 15 16 17 18 19 20 21 22 23" at bounding box center [810, 250] width 23 height 20
select select "18"
click at [799, 240] on select "00 01 02 03 04 05 06 07 08 09 10 11 12 13 14 15 16 17 18 19 20 21 22 23" at bounding box center [810, 250] width 23 height 20
type input "18:00"
drag, startPoint x: 837, startPoint y: 244, endPoint x: 839, endPoint y: 257, distance: 13.1
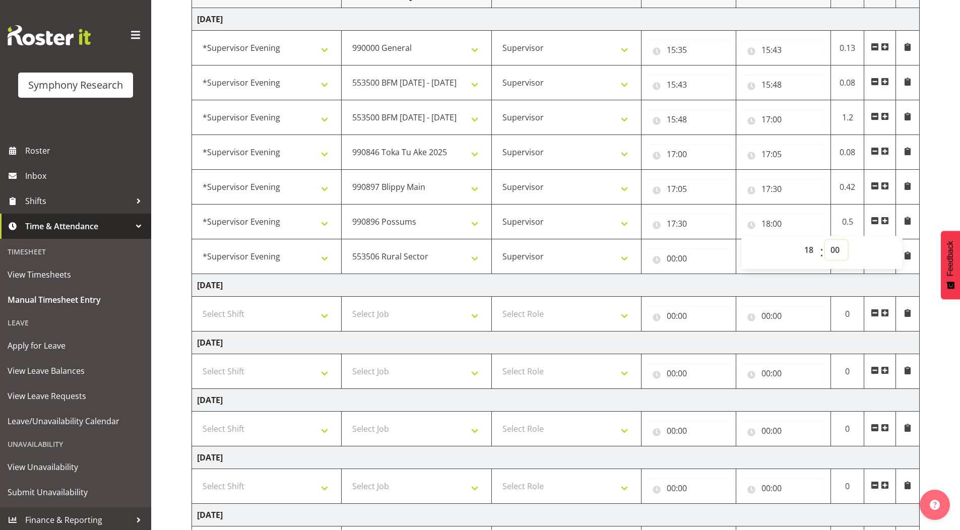
click at [837, 244] on select "00 01 02 03 04 05 06 07 08 09 10 11 12 13 14 15 16 17 18 19 20 21 22 23 24 25 2…" at bounding box center [836, 250] width 23 height 20
select select "30"
click at [825, 240] on select "00 01 02 03 04 05 06 07 08 09 10 11 12 13 14 15 16 17 18 19 20 21 22 23 24 25 2…" at bounding box center [836, 250] width 23 height 20
type input "18:30"
click at [669, 260] on input "00:00" at bounding box center [689, 258] width 84 height 20
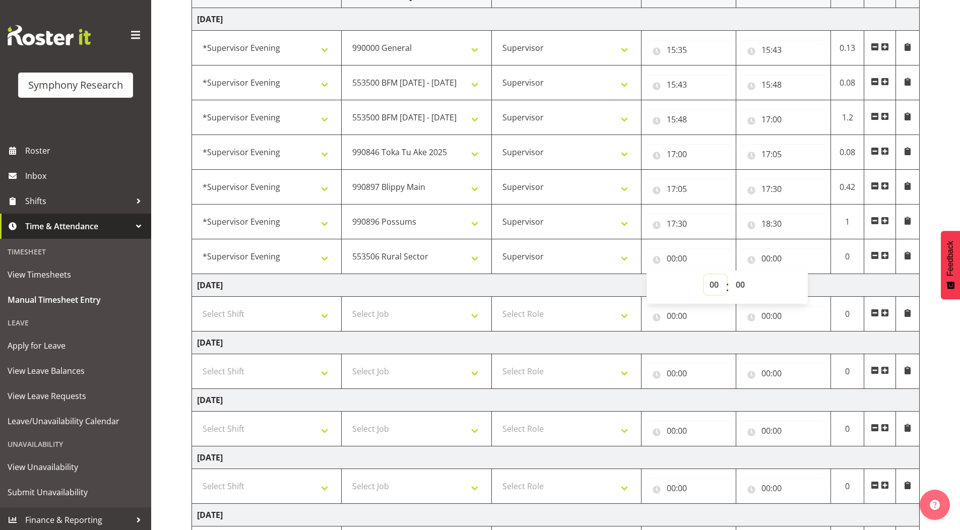
drag, startPoint x: 715, startPoint y: 284, endPoint x: 714, endPoint y: 278, distance: 6.6
click at [715, 284] on select "00 01 02 03 04 05 06 07 08 09 10 11 12 13 14 15 16 17 18 19 20 21 22 23" at bounding box center [715, 285] width 23 height 20
select select "18"
click at [704, 275] on select "00 01 02 03 04 05 06 07 08 09 10 11 12 13 14 15 16 17 18 19 20 21 22 23" at bounding box center [715, 285] width 23 height 20
type input "18:00"
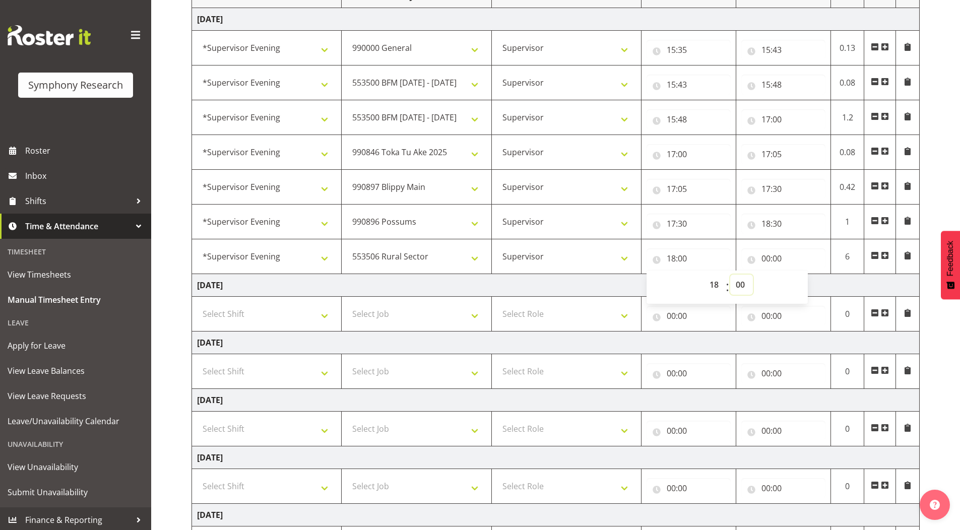
drag, startPoint x: 741, startPoint y: 283, endPoint x: 741, endPoint y: 276, distance: 6.6
click at [741, 283] on select "00 01 02 03 04 05 06 07 08 09 10 11 12 13 14 15 16 17 18 19 20 21 22 23 24 25 2…" at bounding box center [741, 285] width 23 height 20
select select "30"
click at [730, 275] on select "00 01 02 03 04 05 06 07 08 09 10 11 12 13 14 15 16 17 18 19 20 21 22 23 24 25 2…" at bounding box center [741, 285] width 23 height 20
type input "18:30"
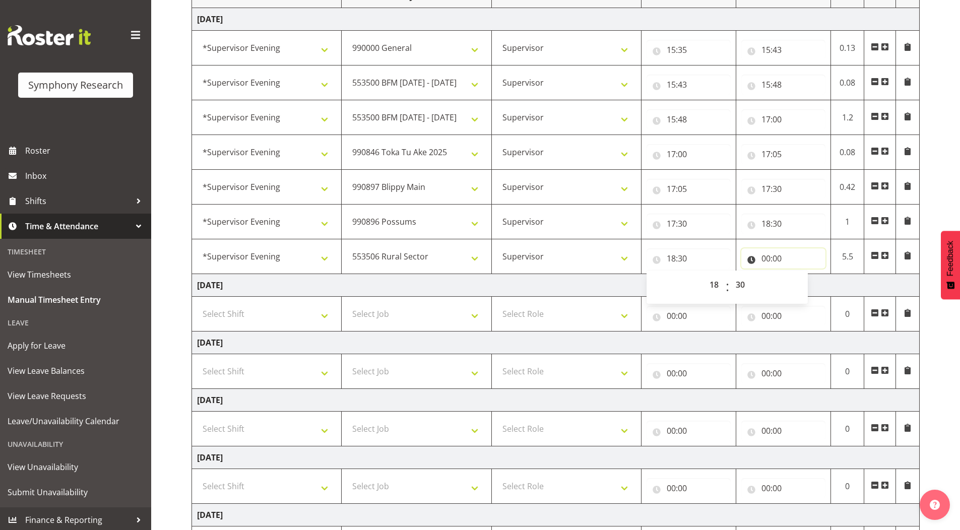
click at [768, 262] on input "00:00" at bounding box center [783, 258] width 84 height 20
click at [807, 286] on select "00 01 02 03 04 05 06 07 08 09 10 11 12 13 14 15 16 17 18 19 20 21 22 23" at bounding box center [810, 285] width 23 height 20
select select "22"
click at [799, 275] on select "00 01 02 03 04 05 06 07 08 09 10 11 12 13 14 15 16 17 18 19 20 21 22 23" at bounding box center [810, 285] width 23 height 20
type input "22:00"
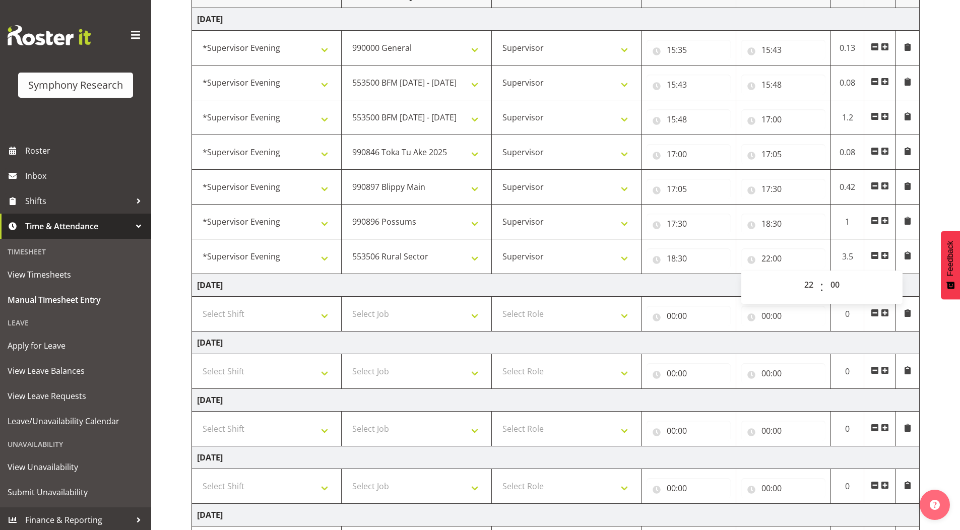
click at [931, 157] on div "[DATE] - [DATE] Shift Job Role Start Time End Time Total [DATE] !!Weekend Resid…" at bounding box center [575, 303] width 768 height 744
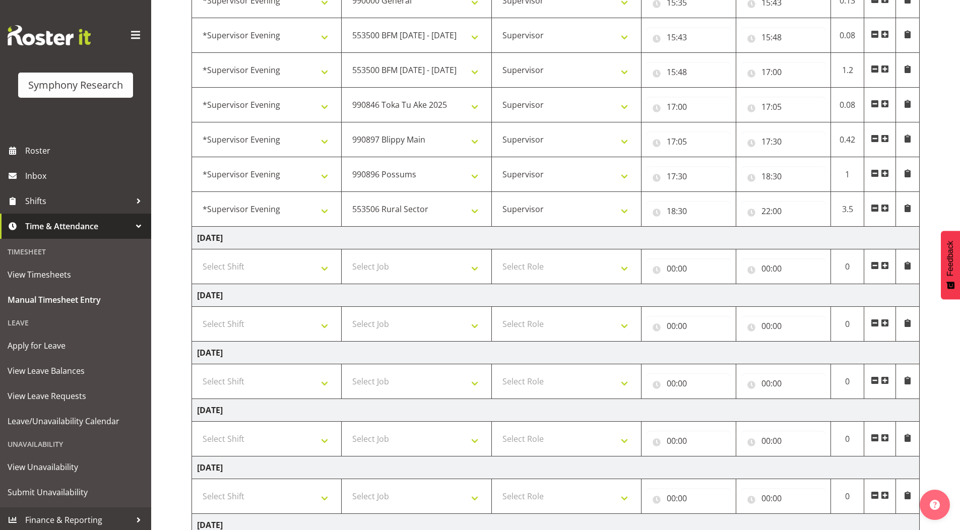
scroll to position [304, 0]
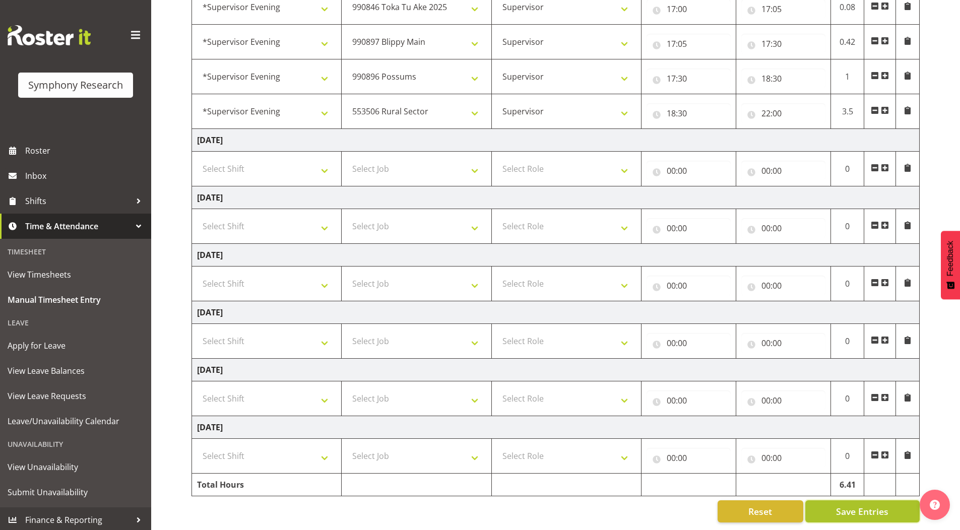
click at [845, 505] on span "Save Entries" at bounding box center [862, 511] width 52 height 13
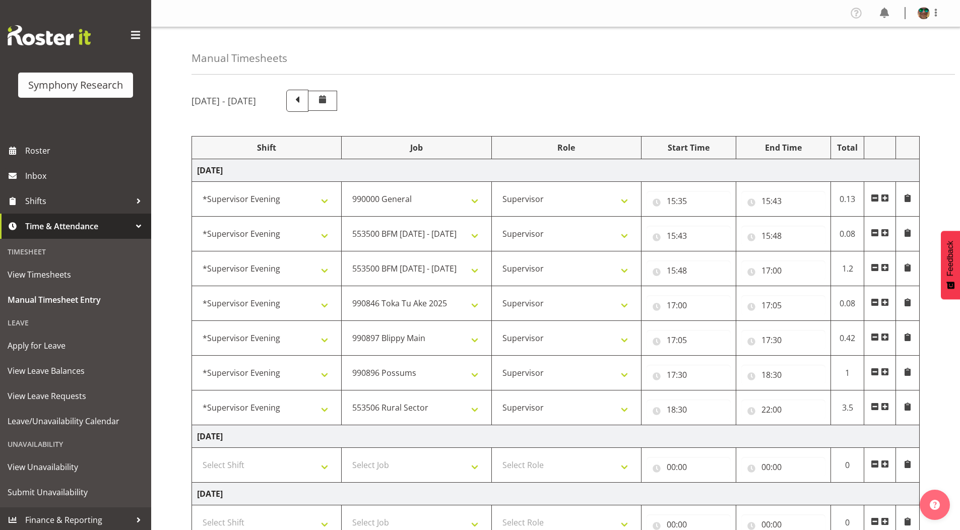
scroll to position [50, 0]
